Goal: Use online tool/utility: Utilize a website feature to perform a specific function

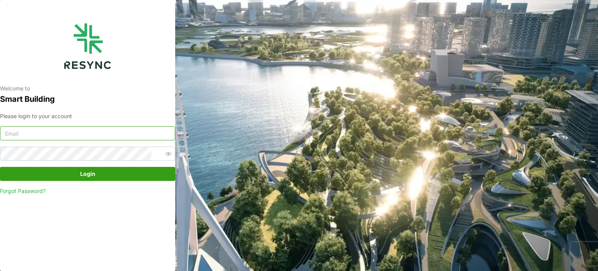
type input "serv354@nus.edu.sg"
click at [66, 174] on span "Login" at bounding box center [87, 173] width 160 height 13
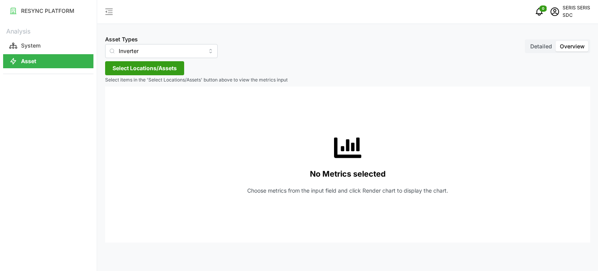
click at [157, 71] on span "Select Locations/Assets" at bounding box center [145, 68] width 64 height 13
click at [126, 104] on span "Select SDC-1" at bounding box center [124, 103] width 5 height 5
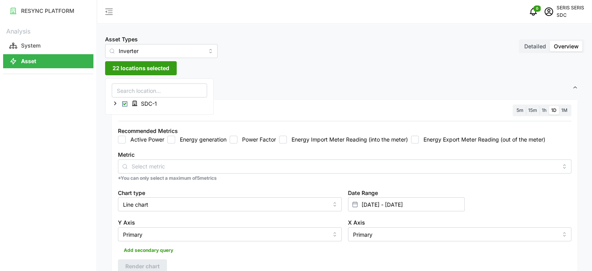
click at [133, 150] on div "Metric" at bounding box center [345, 162] width 454 height 24
click at [165, 139] on div "Active Power Energy generation Power Factor Energy Import Meter Reading (into t…" at bounding box center [345, 140] width 454 height 8
drag, startPoint x: 173, startPoint y: 141, endPoint x: 201, endPoint y: 147, distance: 28.6
click at [173, 141] on input "Energy generation" at bounding box center [171, 140] width 8 height 8
checkbox input "true"
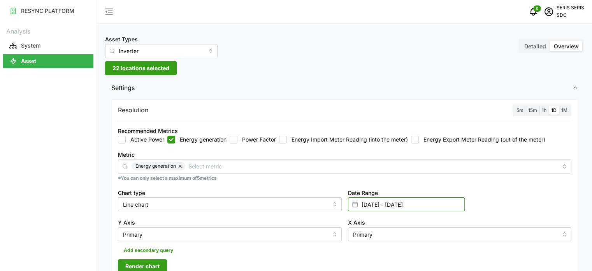
click at [401, 203] on input "[DATE] - [DATE]" at bounding box center [406, 204] width 117 height 14
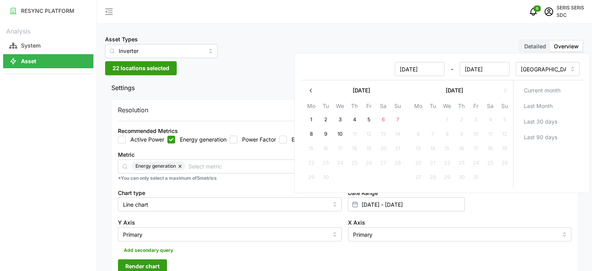
click at [326, 132] on button "9" at bounding box center [326, 134] width 14 height 14
type input "[DATE] - [DATE]"
type input "[DATE]"
click at [329, 132] on button "9" at bounding box center [326, 134] width 14 height 14
type input "[DATE] - [DATE]"
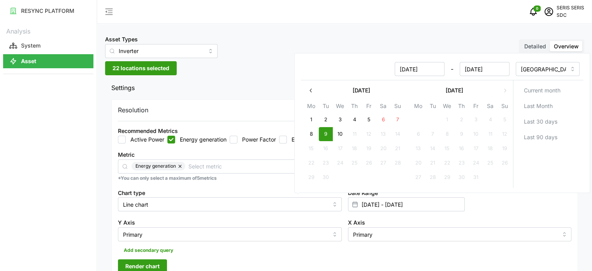
type input "[DATE]"
click at [273, 231] on input "Primary" at bounding box center [230, 234] width 224 height 14
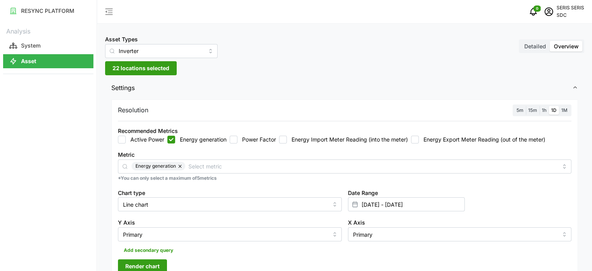
click at [183, 196] on div "Chart type Line chart" at bounding box center [230, 200] width 224 height 24
click at [183, 204] on input "Line chart" at bounding box center [230, 204] width 224 height 14
click at [178, 230] on div "Bar chart" at bounding box center [230, 235] width 220 height 13
type input "Bar chart"
click at [151, 270] on span "Render chart" at bounding box center [142, 265] width 34 height 13
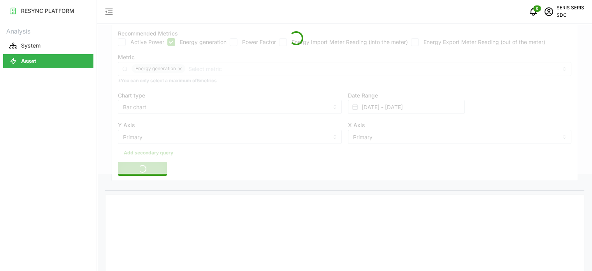
scroll to position [117, 0]
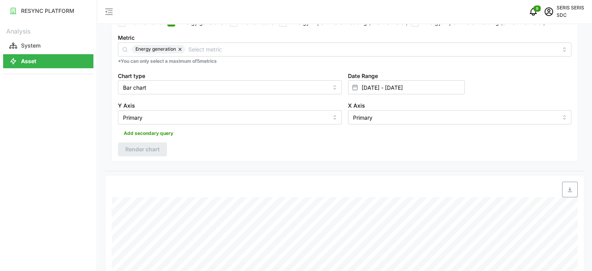
click at [573, 187] on span "button" at bounding box center [570, 189] width 15 height 15
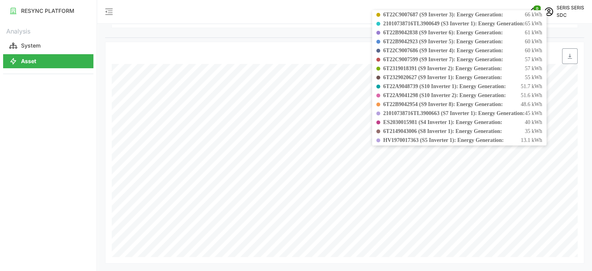
scroll to position [79, 0]
